Goal: Task Accomplishment & Management: Use online tool/utility

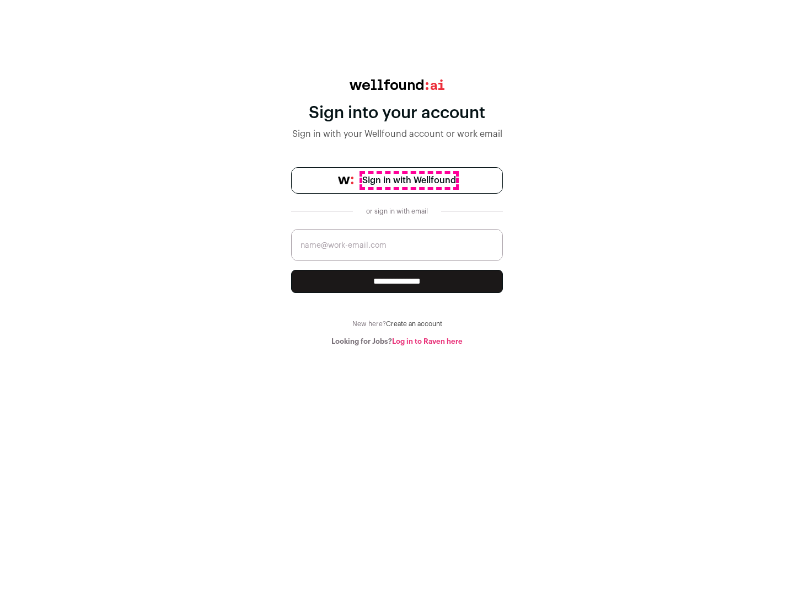
click at [409, 180] on span "Sign in with Wellfound" at bounding box center [409, 180] width 94 height 13
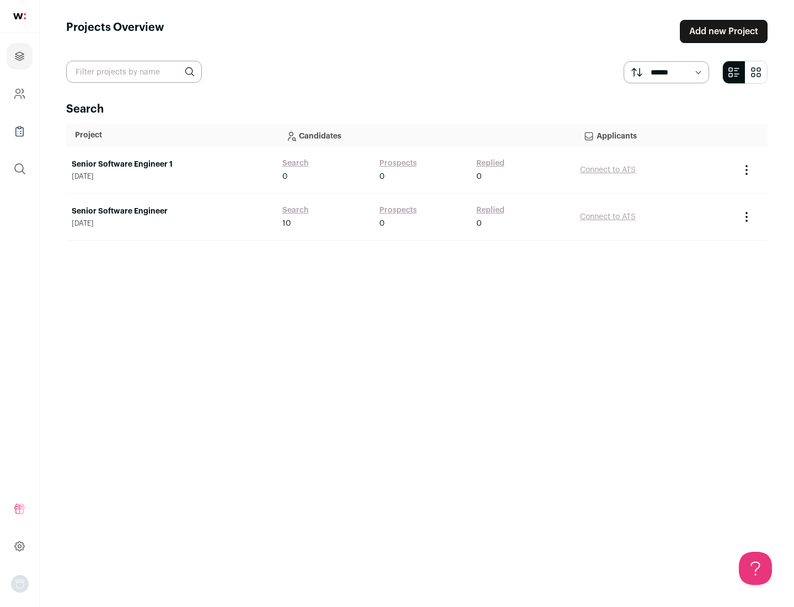
click at [171, 211] on link "Senior Software Engineer" at bounding box center [172, 211] width 200 height 11
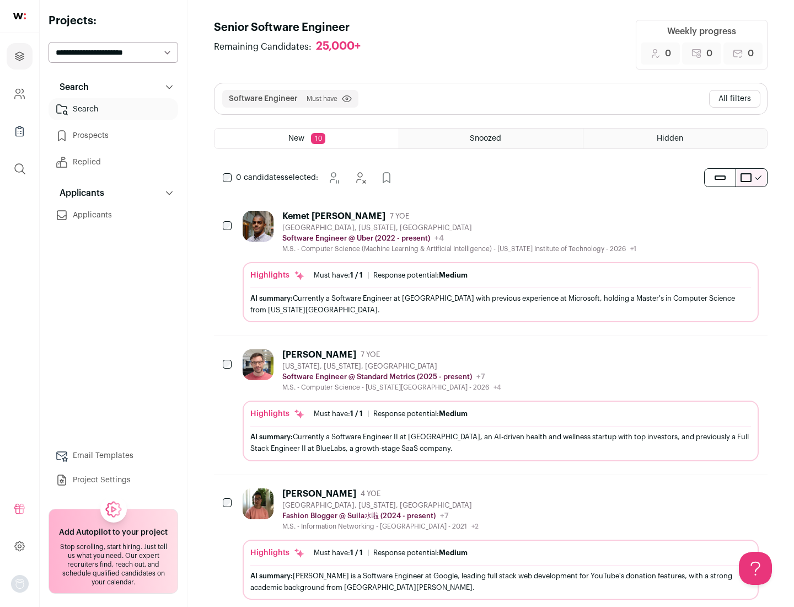
click at [491, 266] on div "Highlights Must have: 1 / 1 How many must haves have been fulfilled? | Response…" at bounding box center [501, 292] width 516 height 60
